Goal: Task Accomplishment & Management: Manage account settings

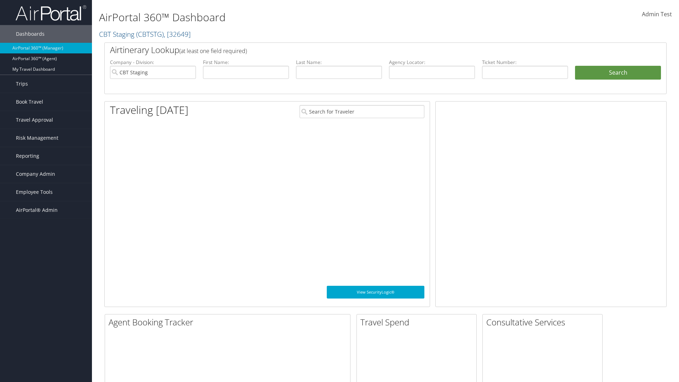
click at [46, 174] on span "Company Admin" at bounding box center [35, 174] width 39 height 18
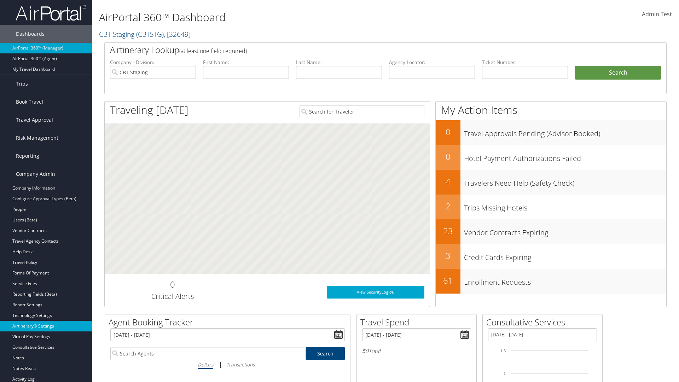
click at [46, 326] on link "Airtinerary® Settings" at bounding box center [46, 326] width 92 height 11
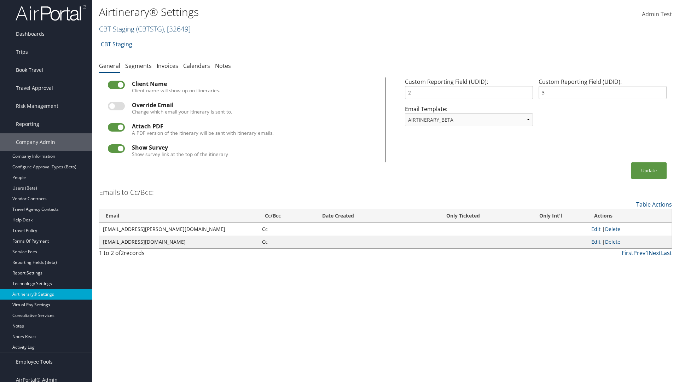
click at [117, 29] on link "CBT Staging ( CBTSTG ) , [ 32649 ]" at bounding box center [145, 29] width 92 height 10
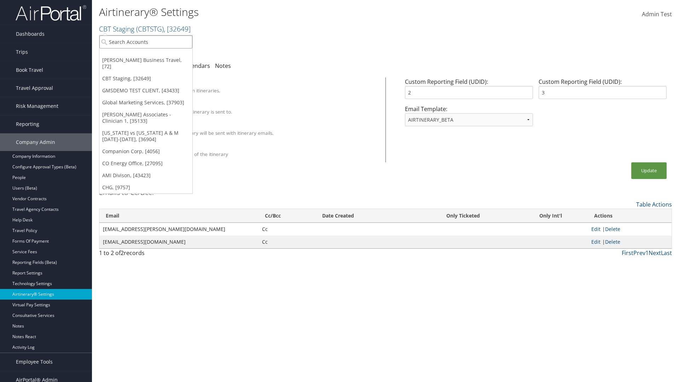
click at [146, 42] on input "search" at bounding box center [145, 41] width 93 height 13
type input "Global Marketing Services"
click at [152, 55] on div "Global Marketing Services (301946), [37903]" at bounding box center [152, 55] width 114 height 6
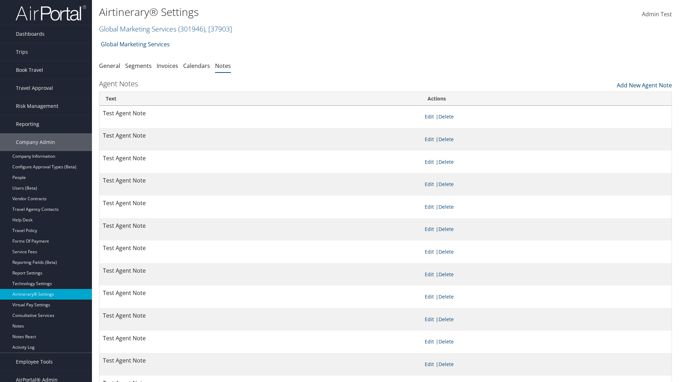
click at [644, 83] on link "Add New Agent Note" at bounding box center [644, 83] width 55 height 12
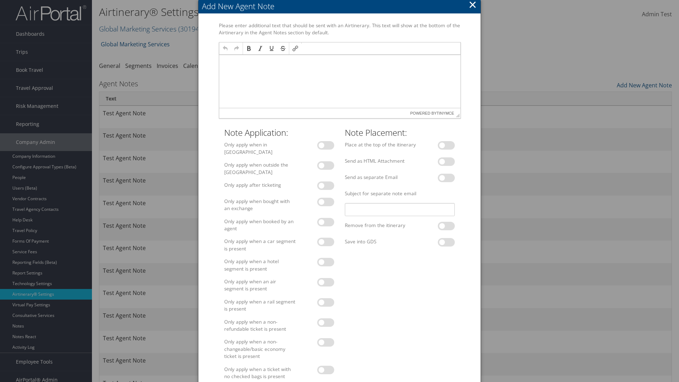
click at [339, 61] on p at bounding box center [339, 62] width 235 height 6
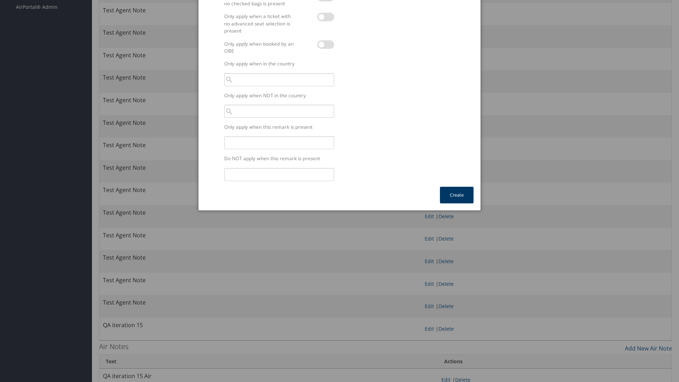
click at [456, 191] on button "Create" at bounding box center [457, 195] width 34 height 17
